Goal: Check status: Check status

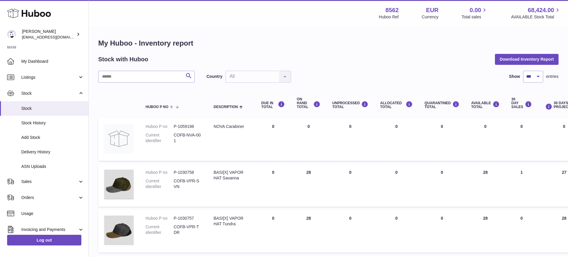
select select "***"
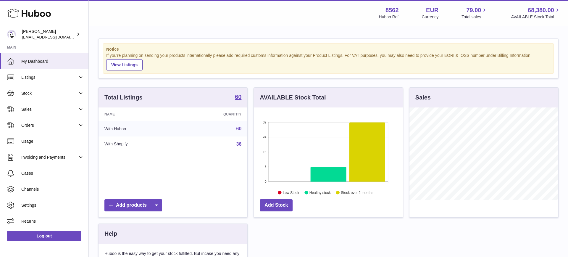
scroll to position [92, 149]
click at [41, 156] on span "Invoicing and Payments" at bounding box center [49, 157] width 56 height 6
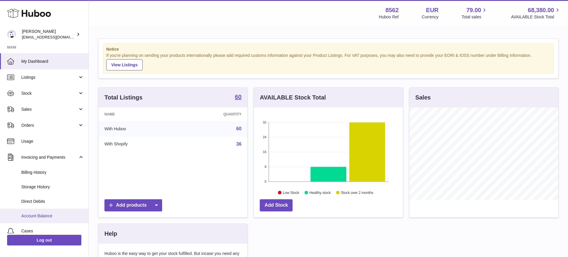
click at [53, 214] on span "Account Balance" at bounding box center [52, 216] width 63 height 6
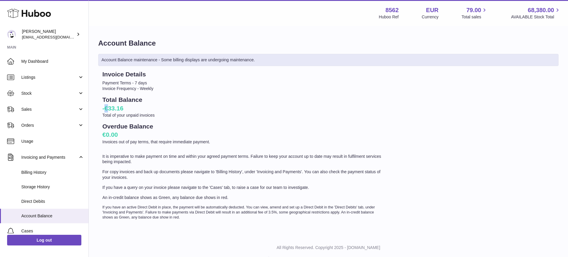
drag, startPoint x: 109, startPoint y: 109, endPoint x: 104, endPoint y: 109, distance: 5.3
click at [104, 109] on h2 "-€33.16" at bounding box center [242, 108] width 281 height 8
copy h2 "€"
click at [150, 109] on h2 "-€33.16" at bounding box center [242, 108] width 281 height 8
drag, startPoint x: 105, startPoint y: 107, endPoint x: 108, endPoint y: 106, distance: 3.1
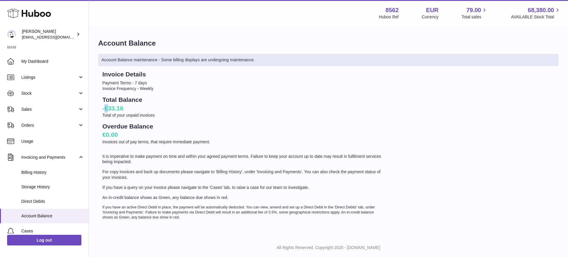
click at [108, 106] on h2 "-€33.16" at bounding box center [242, 108] width 281 height 8
click at [161, 108] on h2 "-€33.16" at bounding box center [242, 108] width 281 height 8
